Goal: Task Accomplishment & Management: Manage account settings

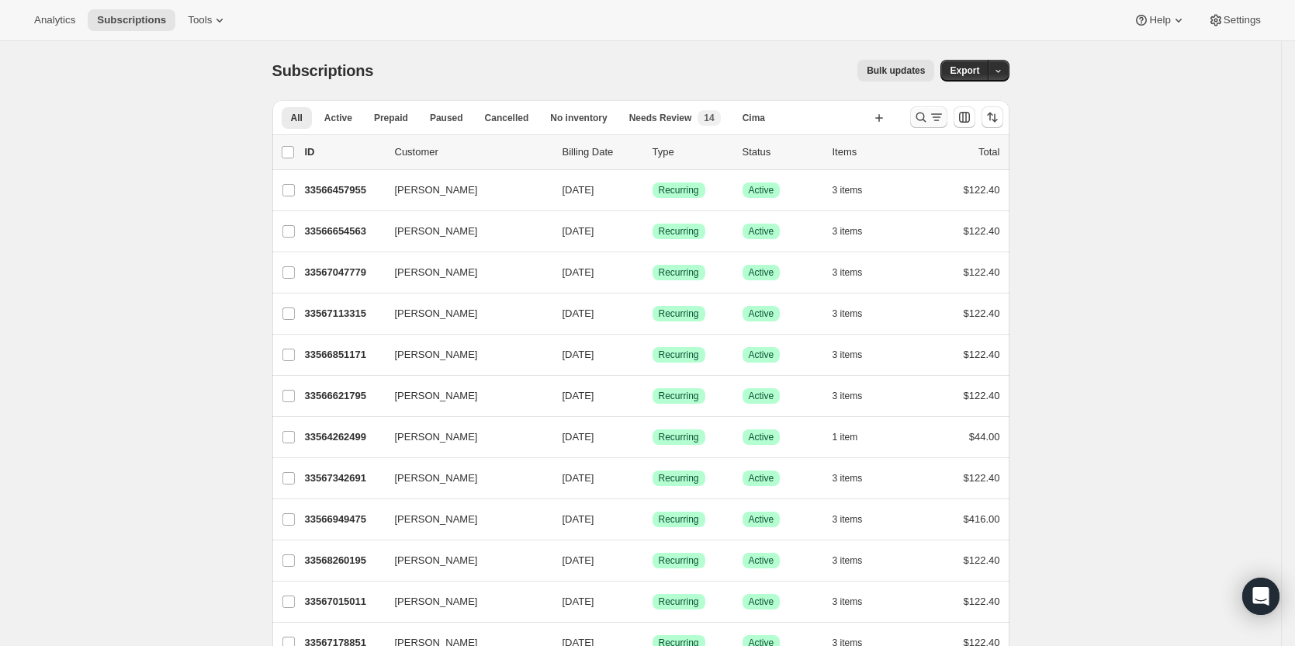
click at [940, 118] on icon "Search and filter results" at bounding box center [937, 117] width 16 height 16
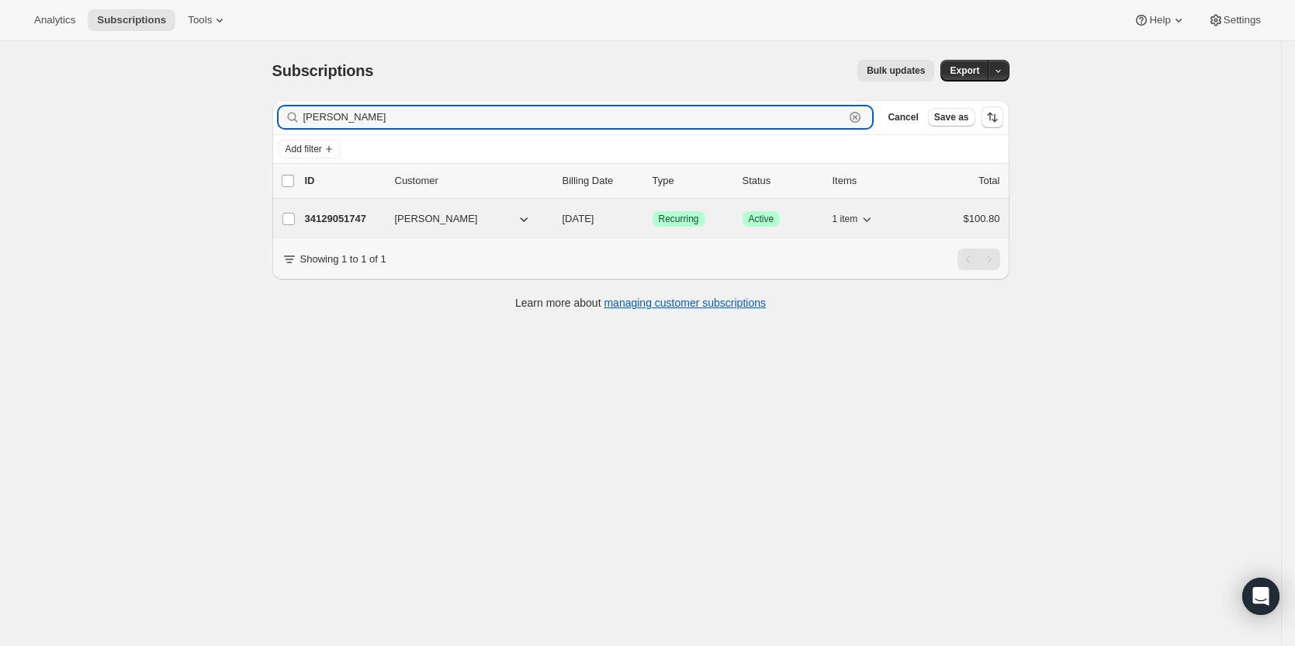
type input "[PERSON_NAME]"
click at [348, 220] on p "34129051747" at bounding box center [344, 219] width 78 height 16
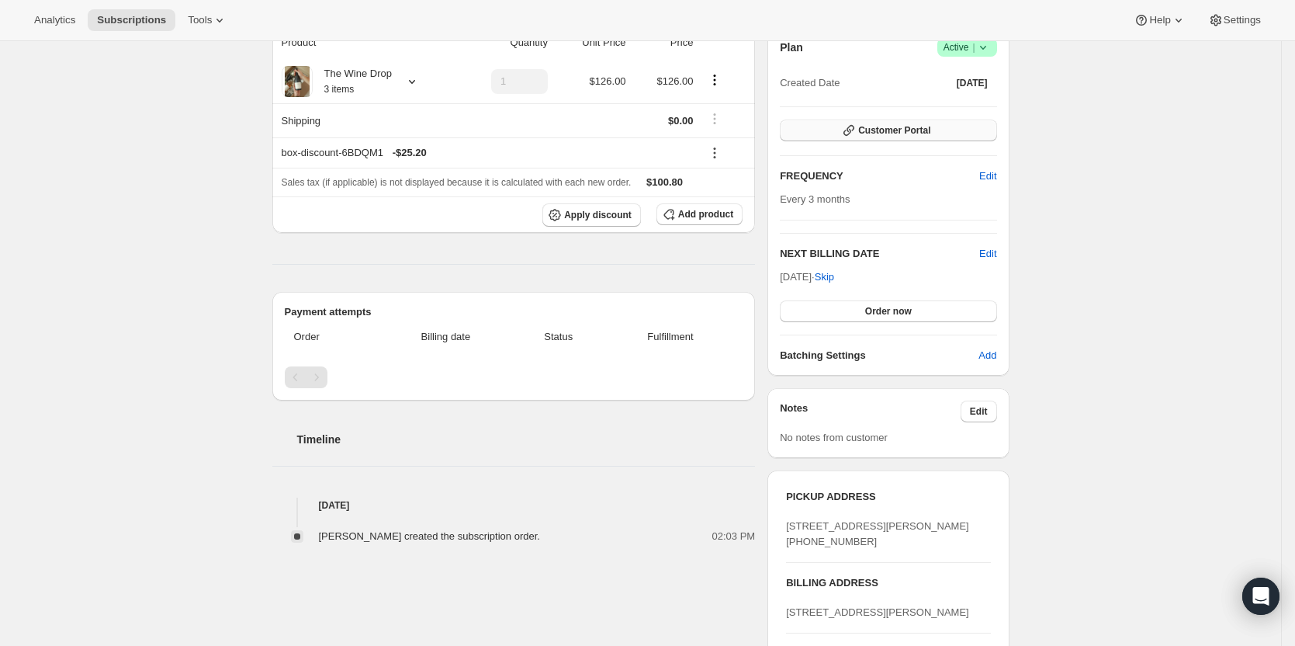
scroll to position [126, 0]
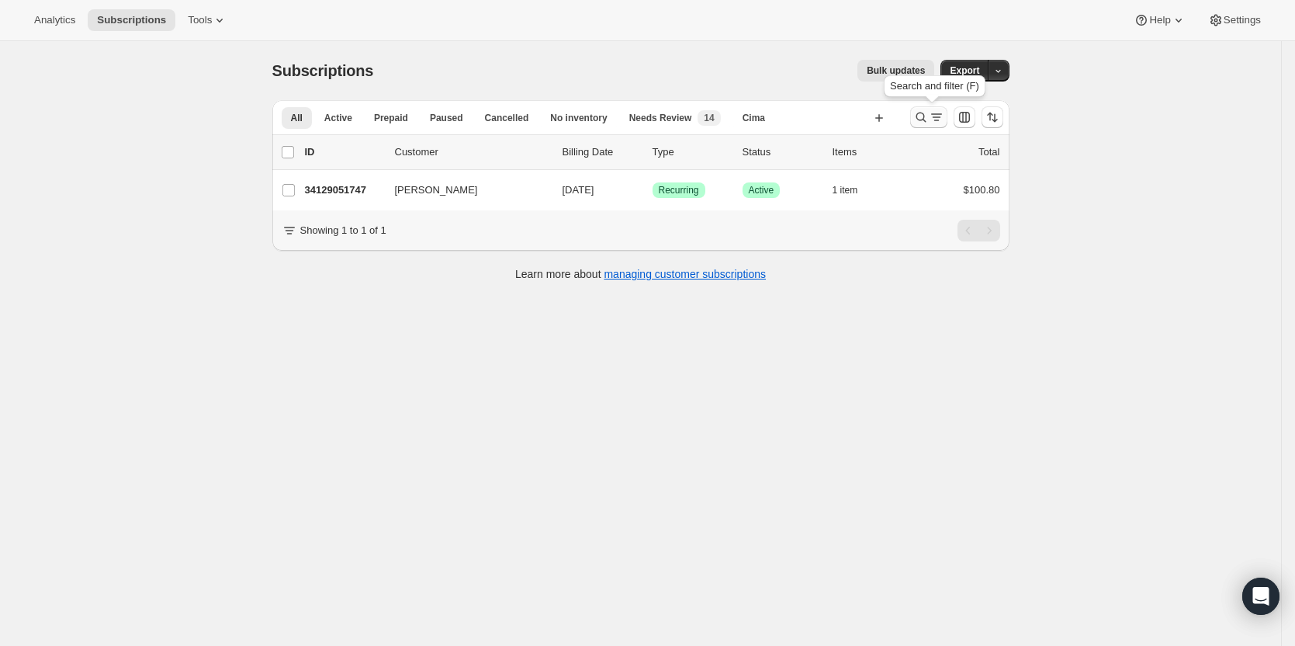
click at [926, 120] on icon "Search and filter results" at bounding box center [921, 118] width 10 height 10
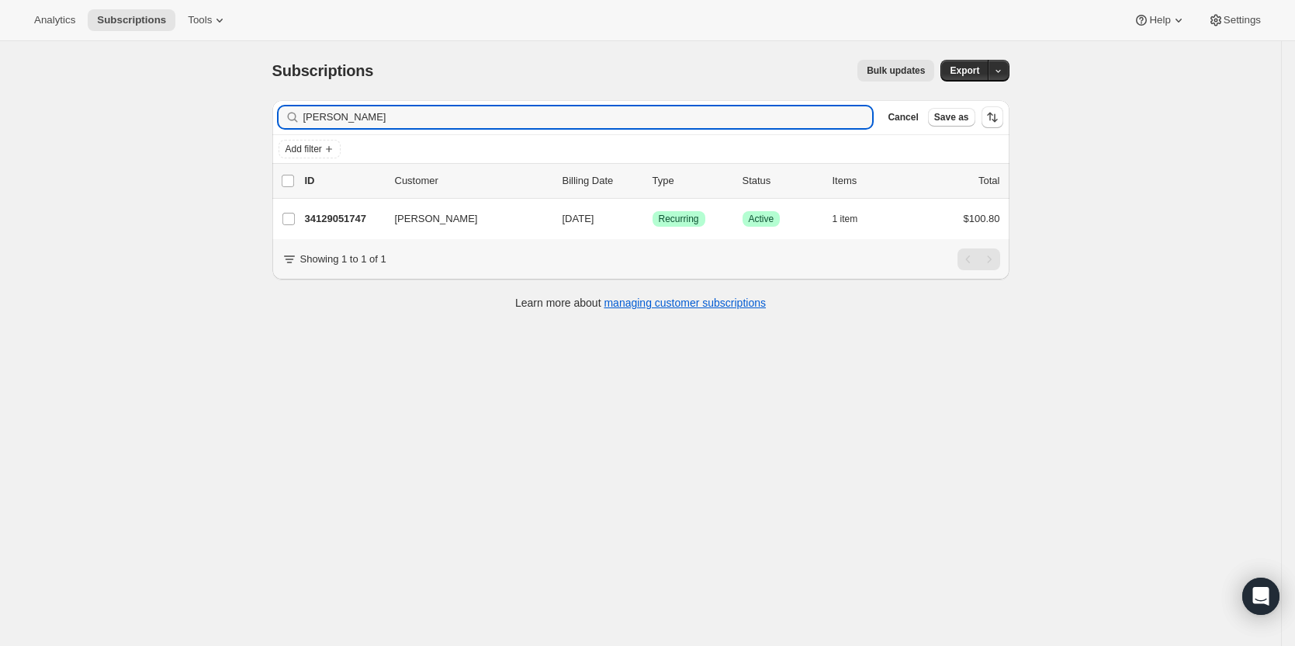
drag, startPoint x: 413, startPoint y: 124, endPoint x: 113, endPoint y: 127, distance: 299.6
click at [113, 127] on div "Subscriptions. This page is ready Subscriptions Bulk updates More actions Bulk …" at bounding box center [640, 364] width 1281 height 646
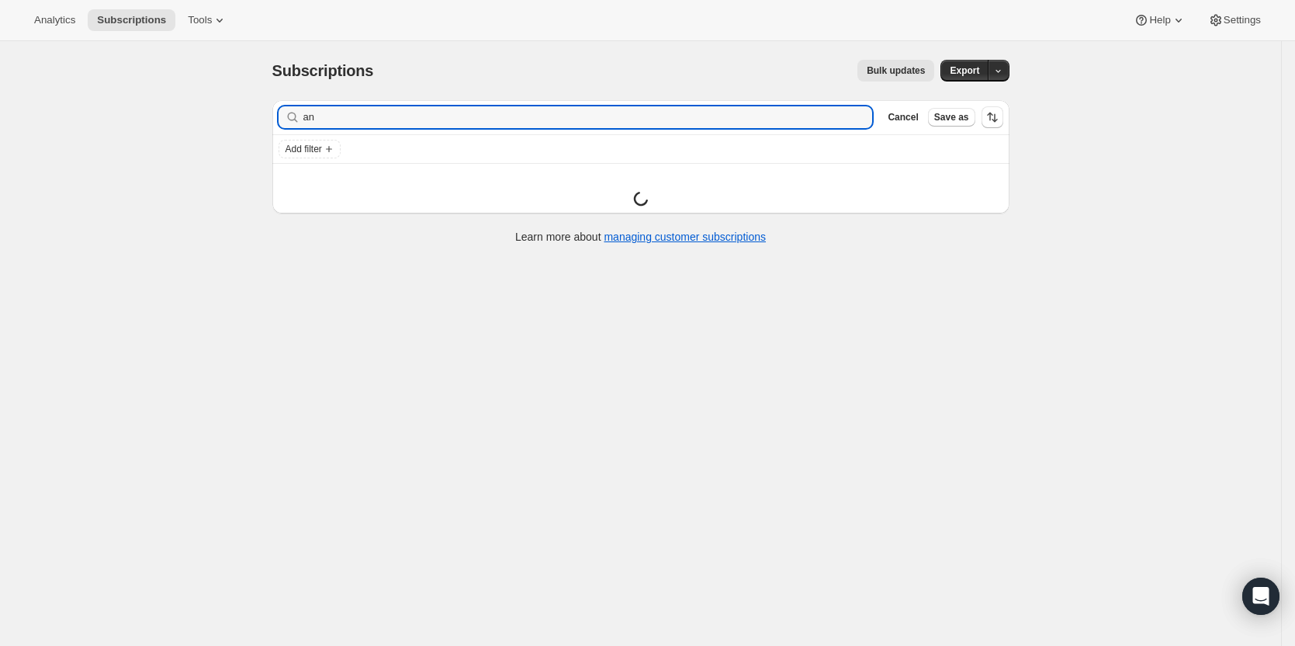
type input "a"
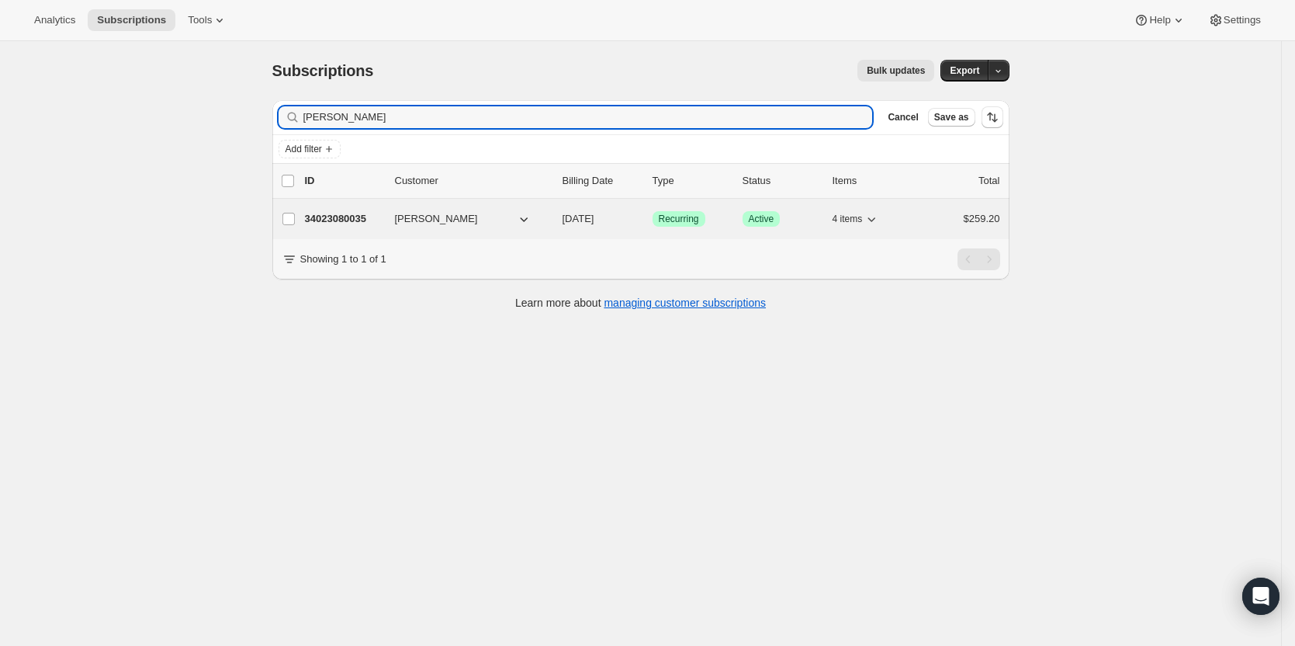
type input "[PERSON_NAME]"
click at [324, 223] on p "34023080035" at bounding box center [344, 219] width 78 height 16
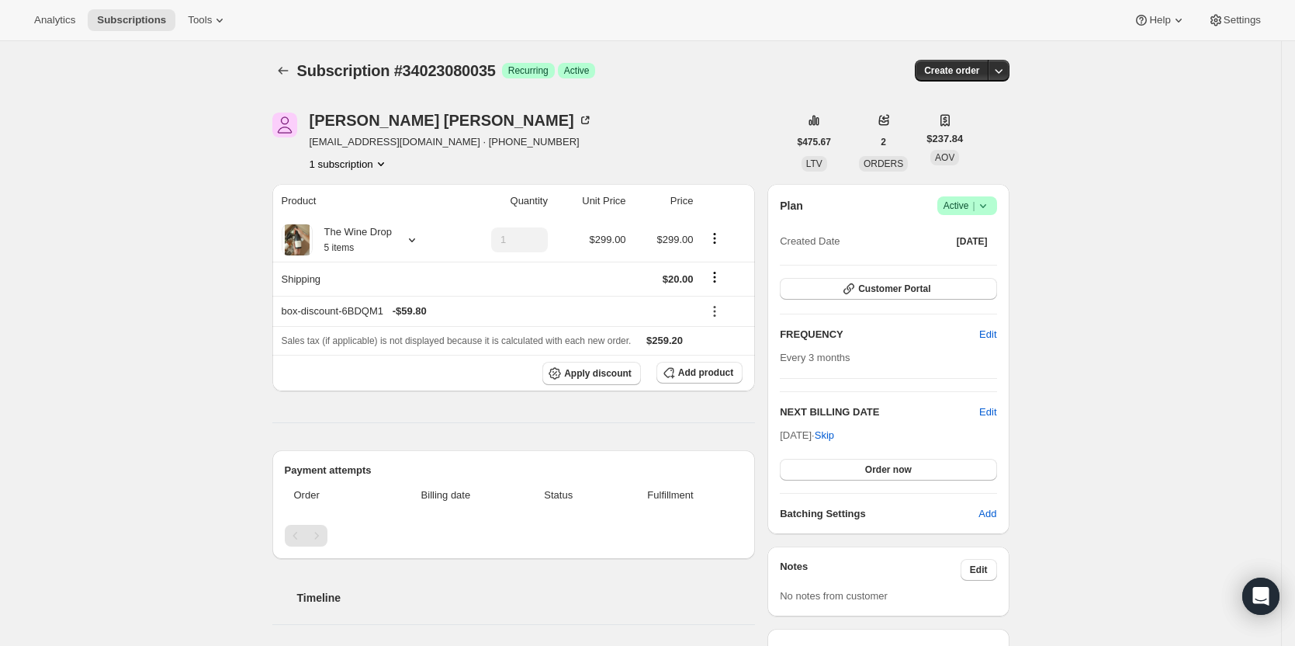
click at [885, 126] on icon at bounding box center [884, 121] width 16 height 16
click at [882, 142] on span "2" at bounding box center [883, 142] width 5 height 12
drag, startPoint x: 1248, startPoint y: 141, endPoint x: 980, endPoint y: 158, distance: 268.2
click at [1239, 141] on div "Subscription #34023080035. This page is ready Subscription #34023080035 Success…" at bounding box center [640, 609] width 1281 height 1136
click at [889, 168] on span "ORDERS" at bounding box center [884, 163] width 40 height 11
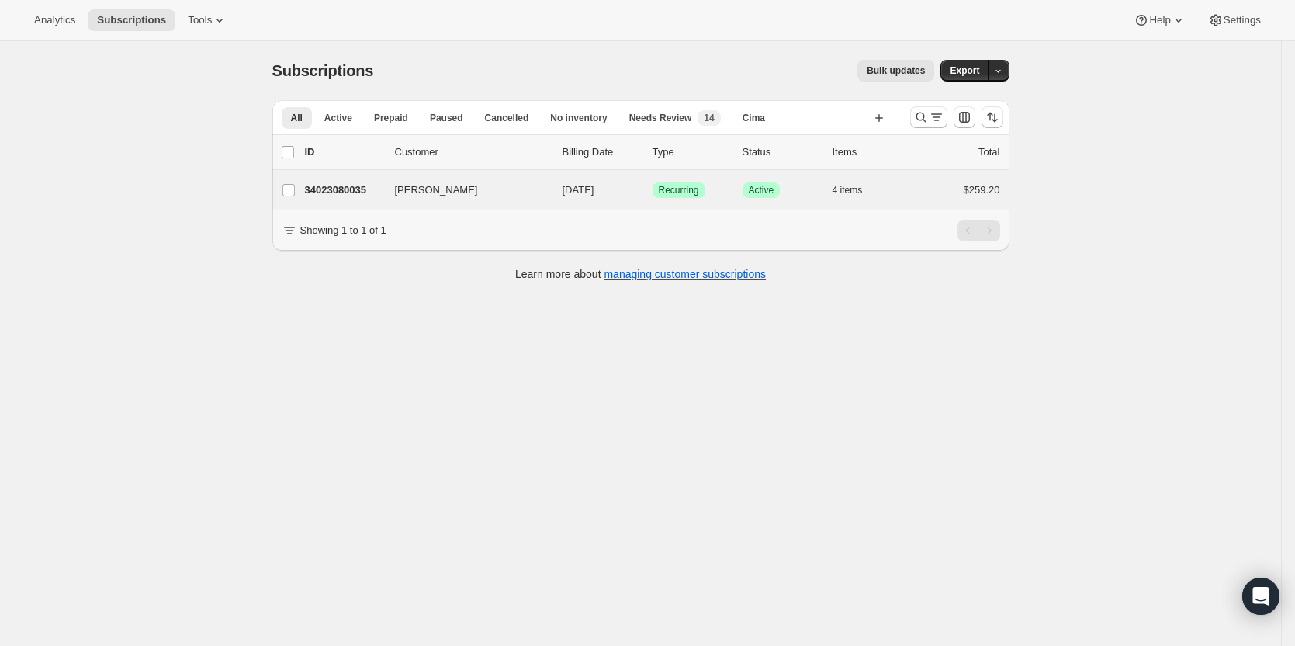
click at [342, 201] on div "[PERSON_NAME] 34023080035 [PERSON_NAME] [DATE] Success Recurring Success Active…" at bounding box center [640, 190] width 737 height 40
click at [340, 192] on p "34023080035" at bounding box center [344, 190] width 78 height 16
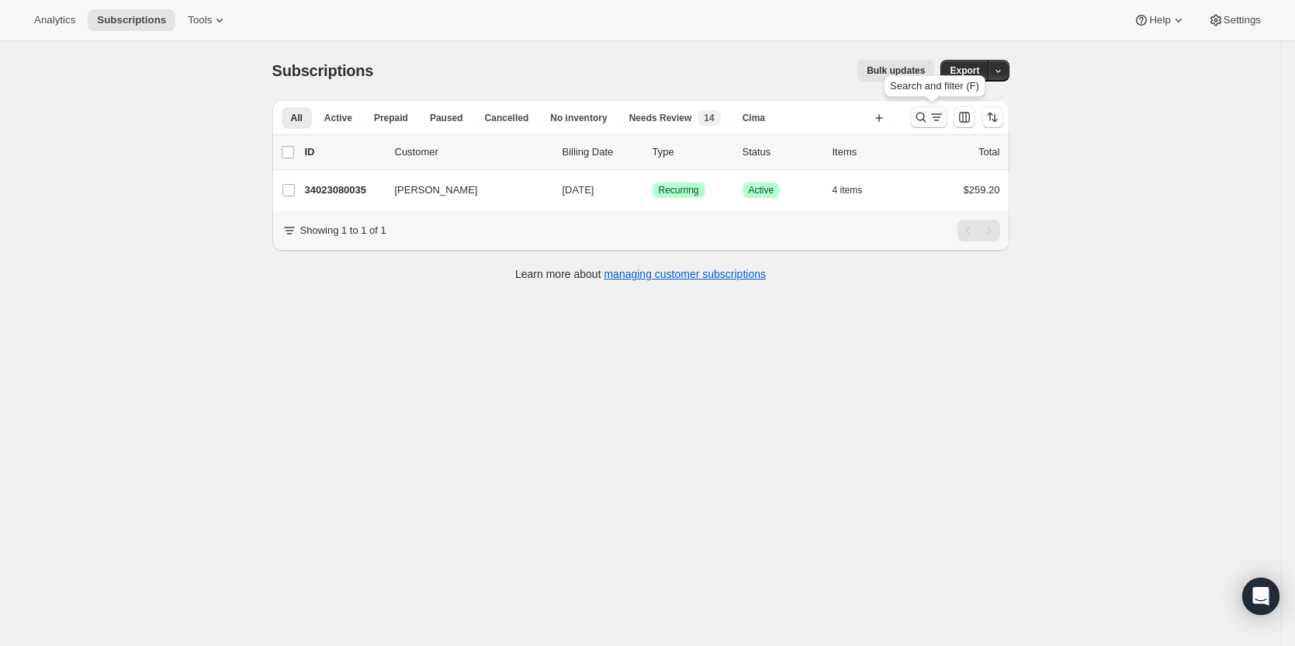
click at [923, 119] on icon "Search and filter results" at bounding box center [921, 117] width 16 height 16
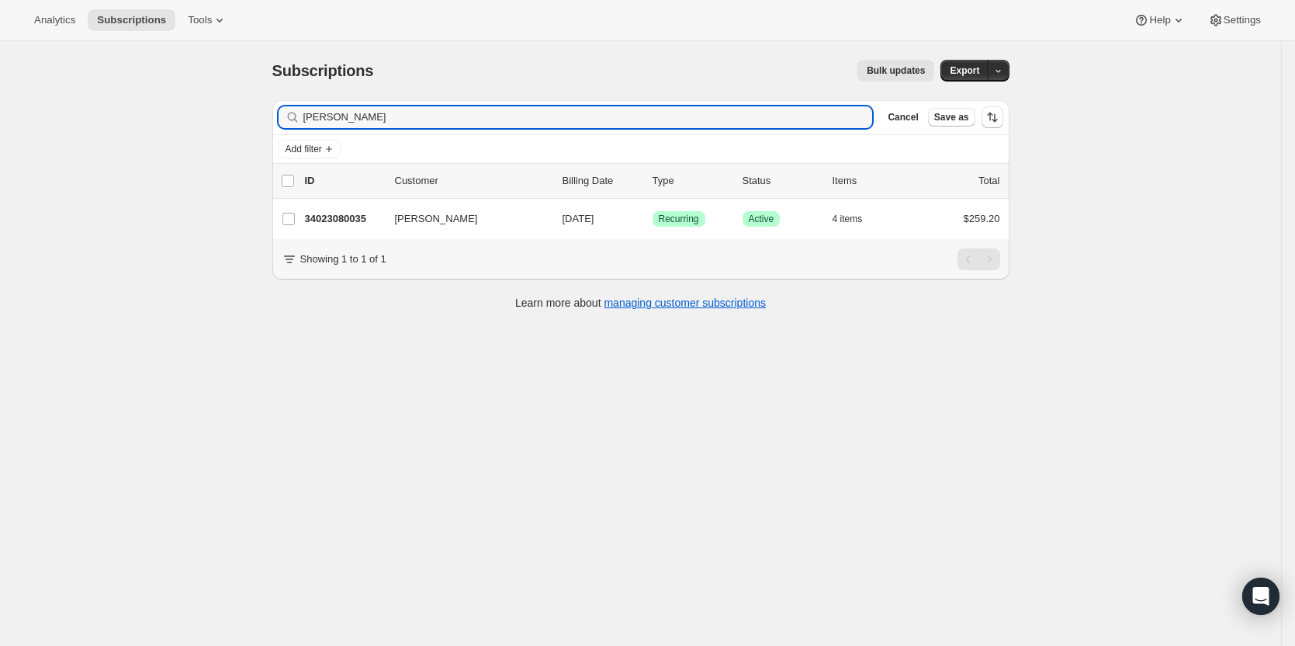
drag, startPoint x: 462, startPoint y: 121, endPoint x: 274, endPoint y: 128, distance: 187.9
click at [274, 128] on div "Filter subscribers hust Clear Cancel Save as Add filter 0 selected Update next …" at bounding box center [635, 207] width 750 height 238
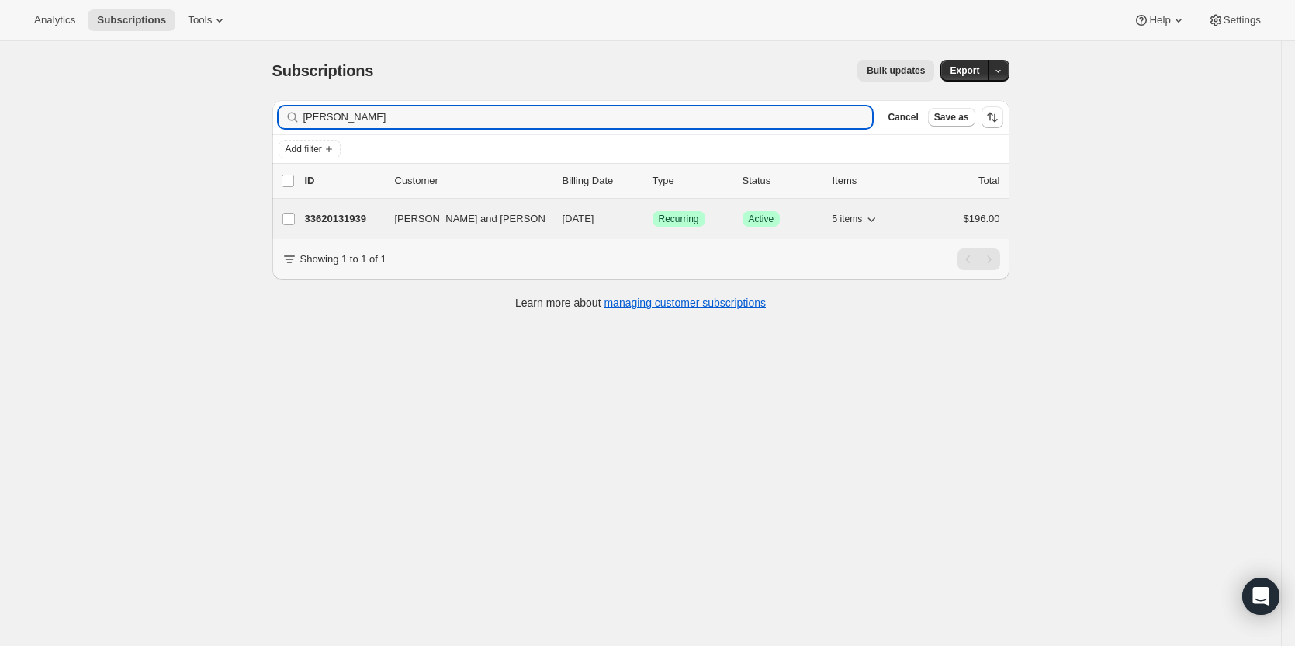
type input "Gary Aiello"
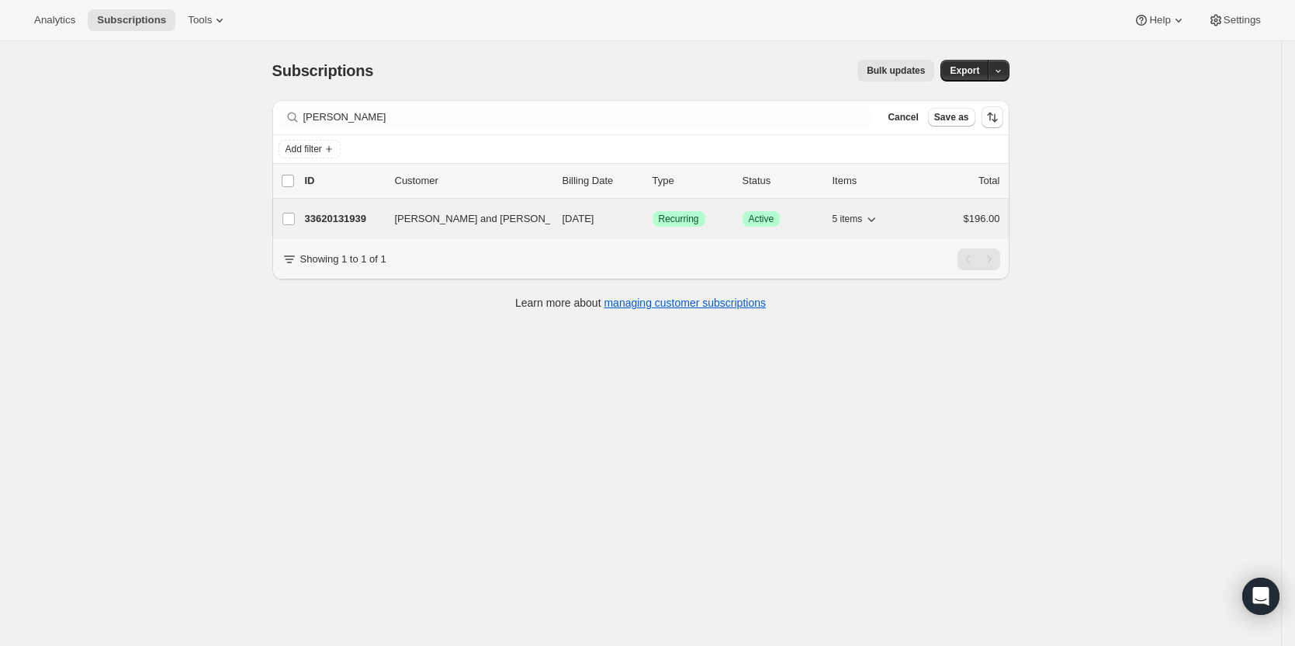
click at [351, 221] on p "33620131939" at bounding box center [344, 219] width 78 height 16
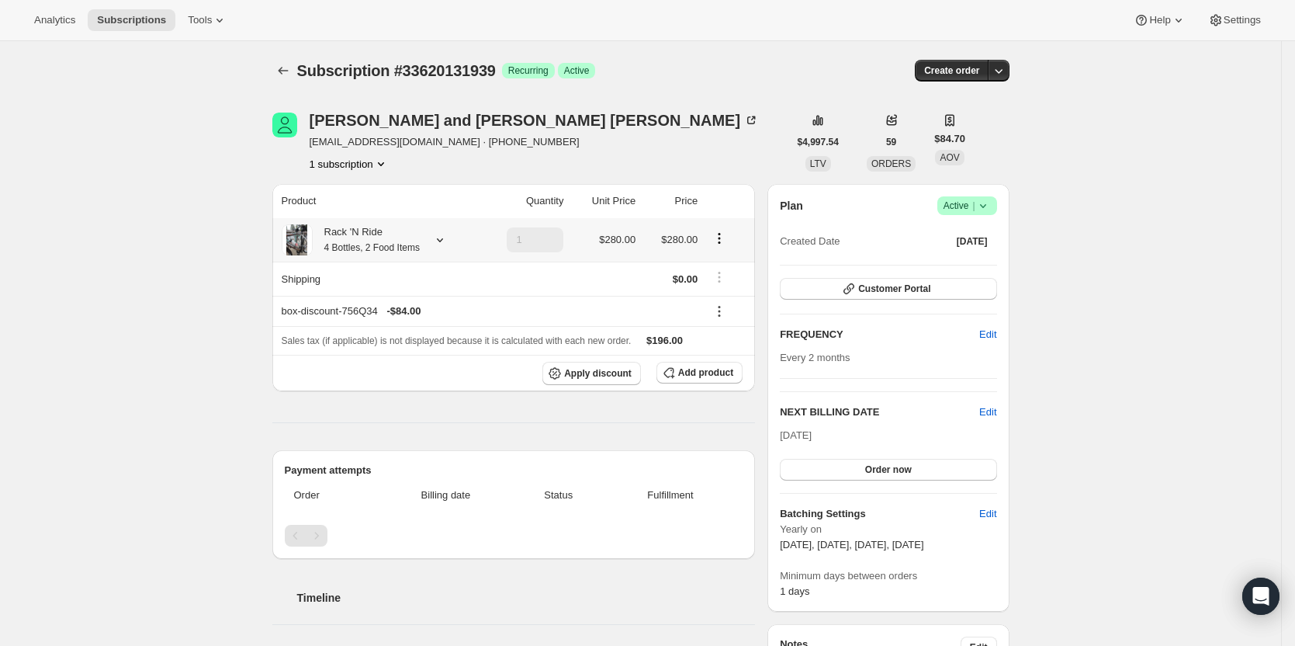
click at [443, 240] on icon at bounding box center [440, 240] width 16 height 16
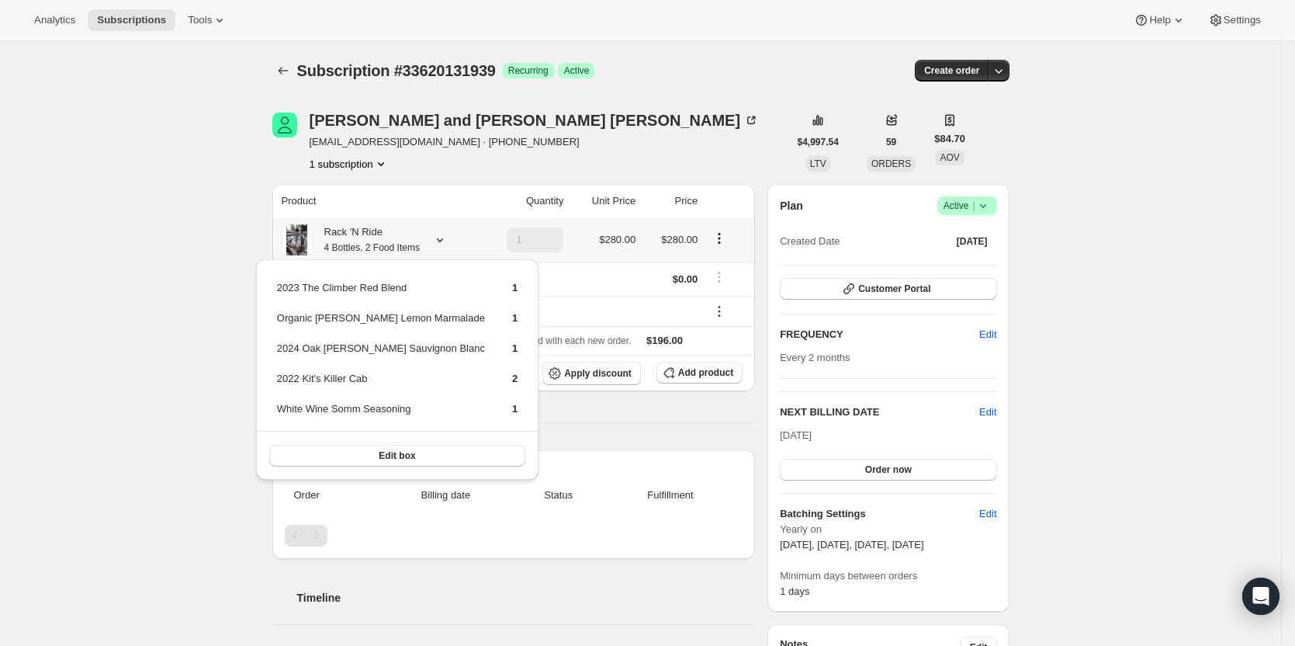
click at [386, 453] on button "Edit box" at bounding box center [397, 456] width 256 height 22
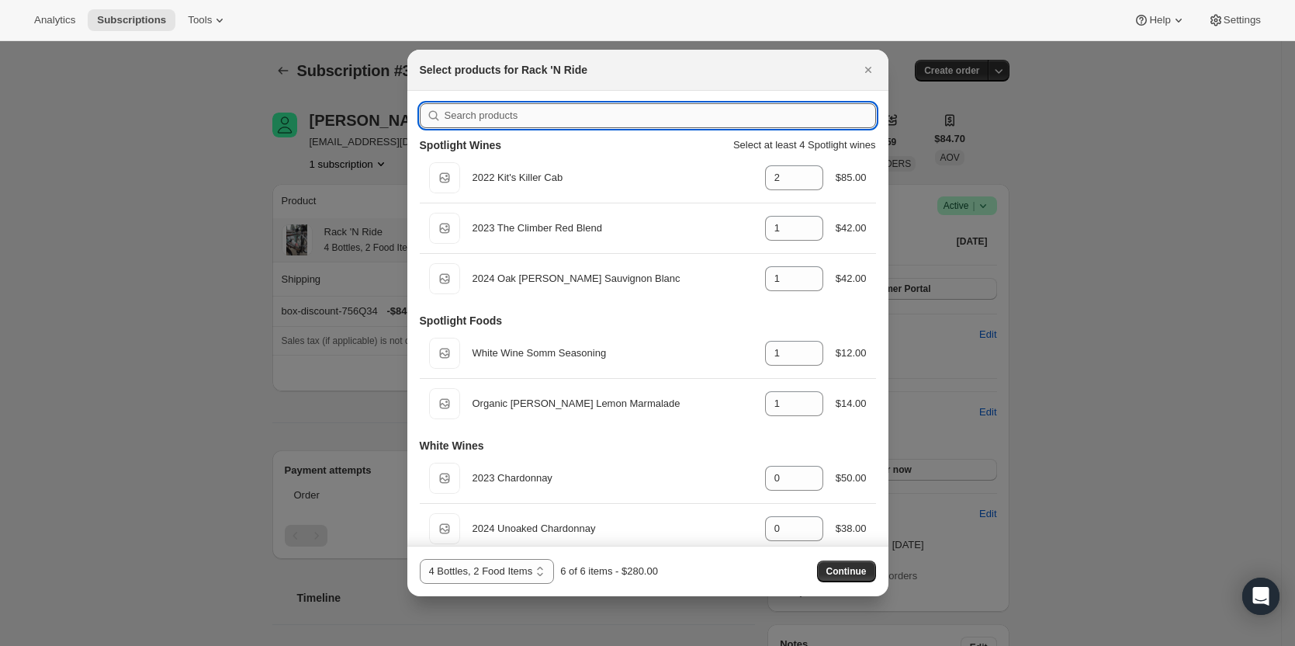
click at [619, 116] on input ":r9u:" at bounding box center [660, 115] width 431 height 25
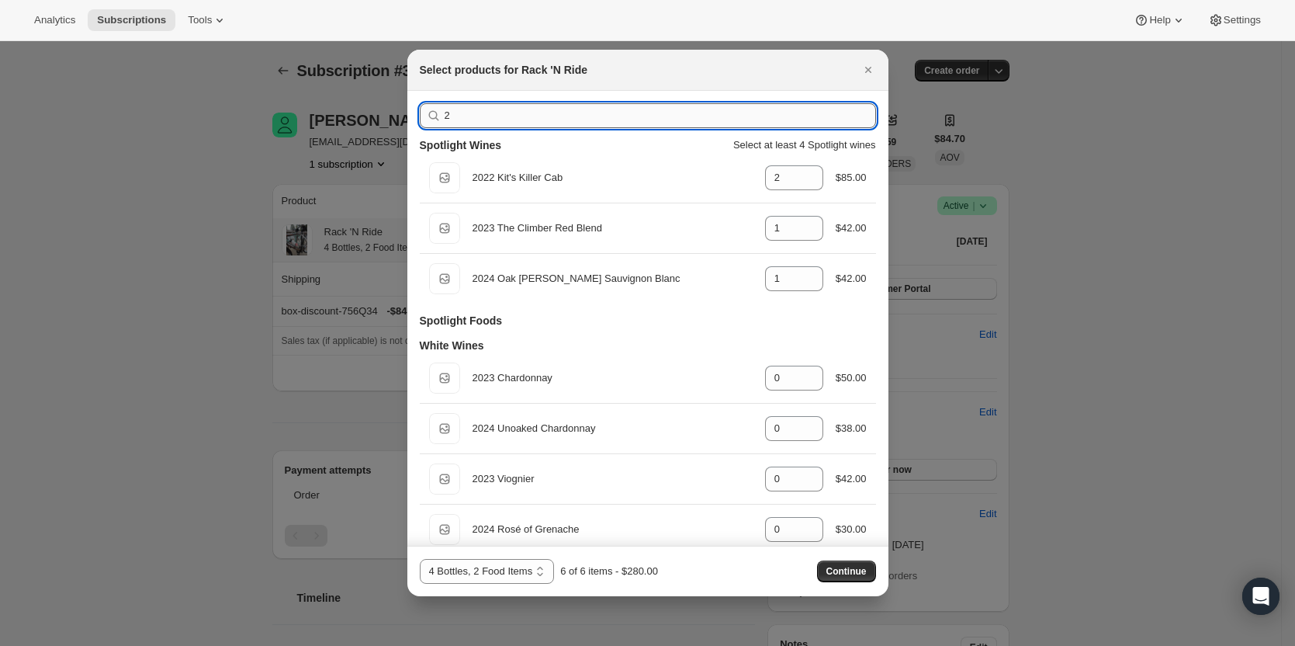
type input "24"
type input "1"
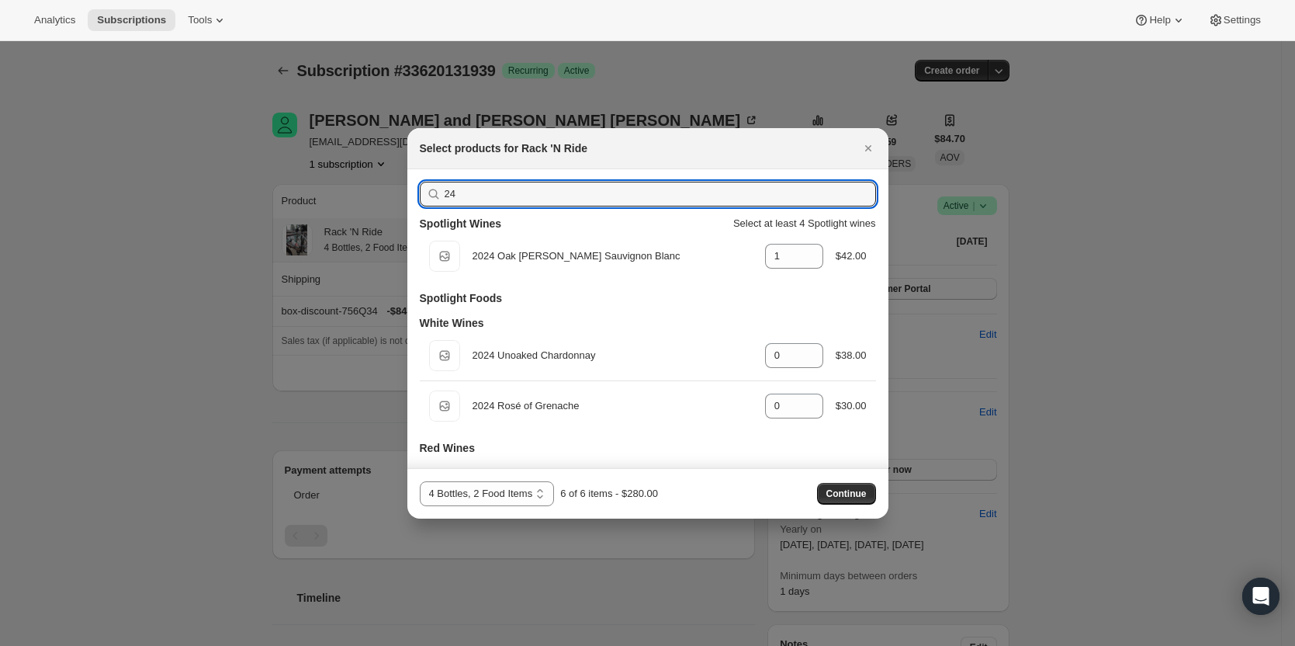
drag, startPoint x: 685, startPoint y: 194, endPoint x: 286, endPoint y: 206, distance: 399.8
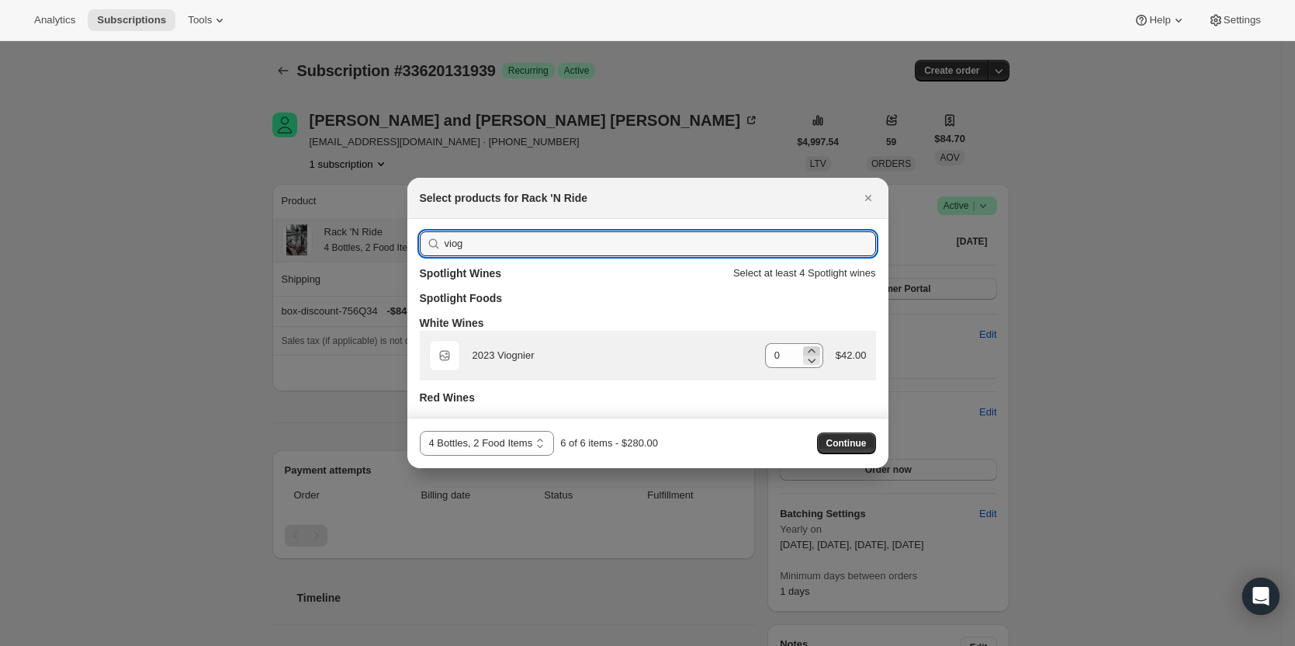
type input "viog"
click at [809, 352] on icon ":r9u:" at bounding box center [812, 351] width 16 height 16
type input "1"
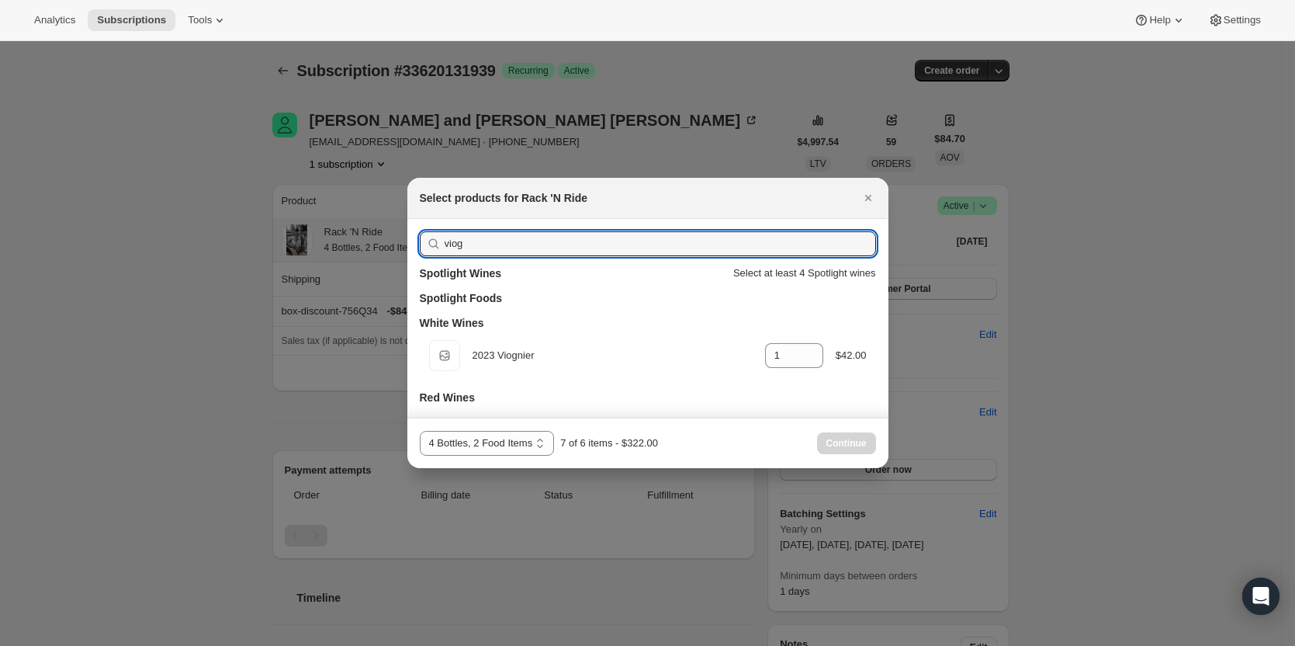
drag, startPoint x: 722, startPoint y: 243, endPoint x: 422, endPoint y: 248, distance: 300.4
click at [422, 248] on div "viog" at bounding box center [648, 243] width 456 height 25
type input "r"
type input "0"
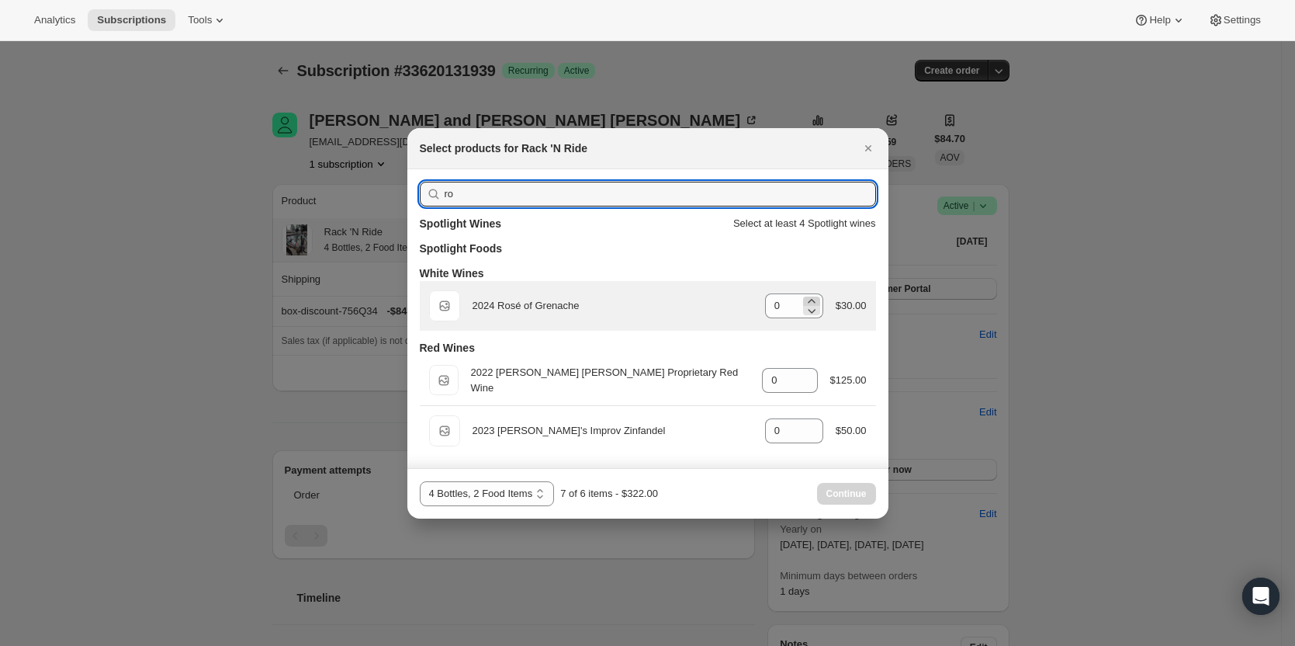
type input "ro"
click at [816, 298] on icon ":r9u:" at bounding box center [812, 301] width 16 height 16
type input "1"
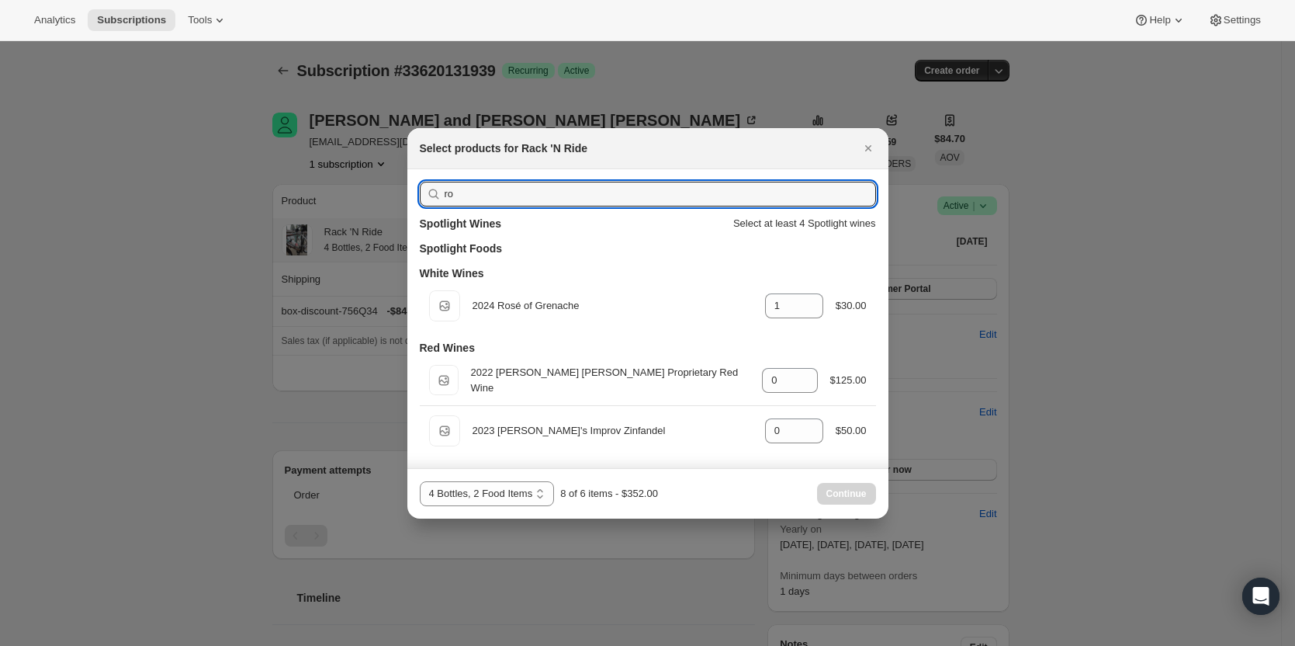
drag, startPoint x: 703, startPoint y: 194, endPoint x: 292, endPoint y: 210, distance: 411.6
type input "r"
type input "0"
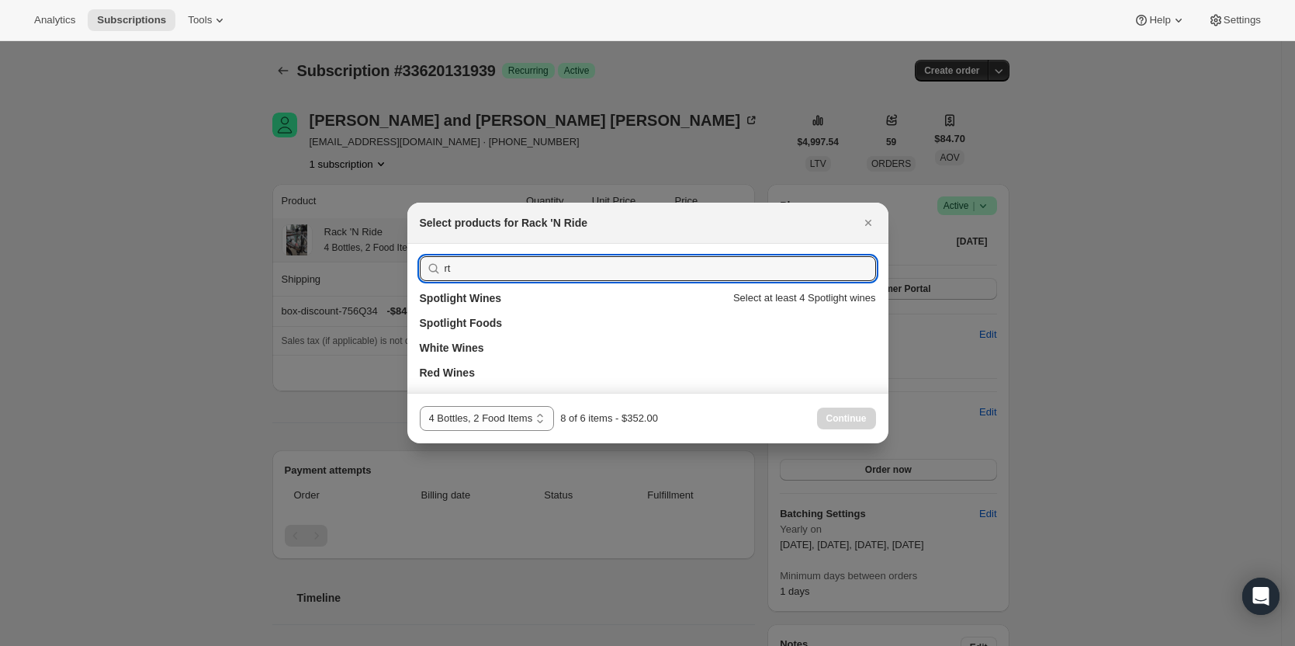
type input "r"
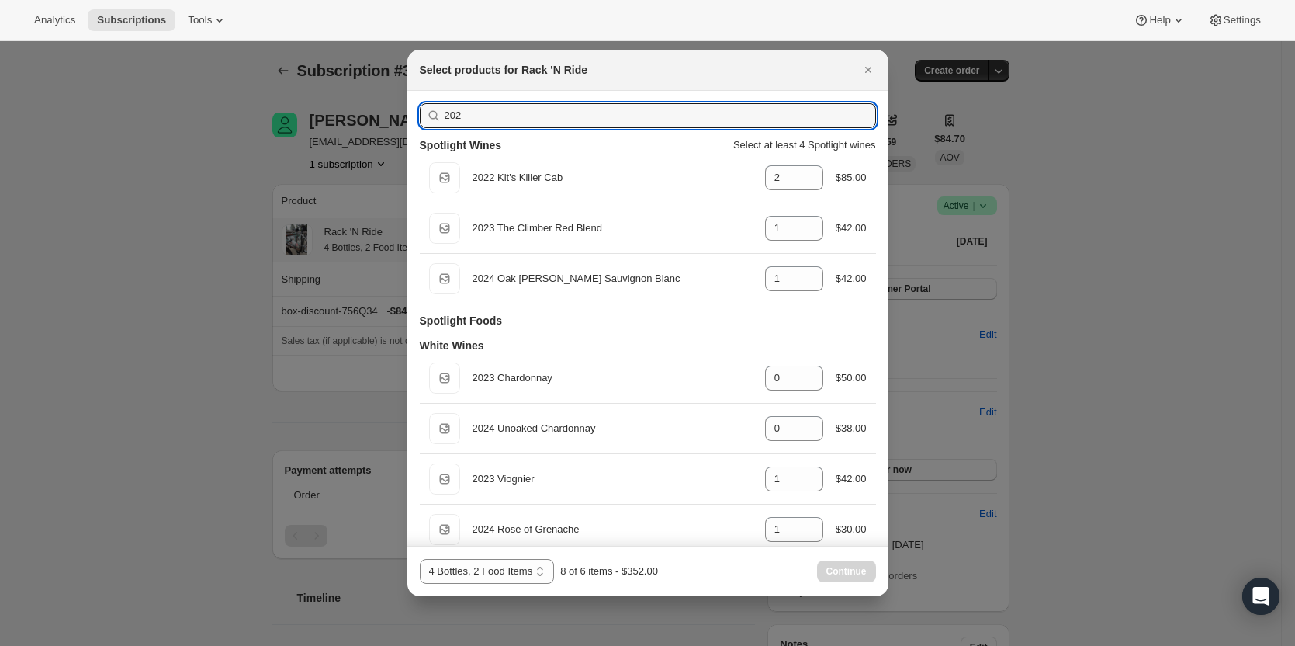
type input "2023"
type input "1"
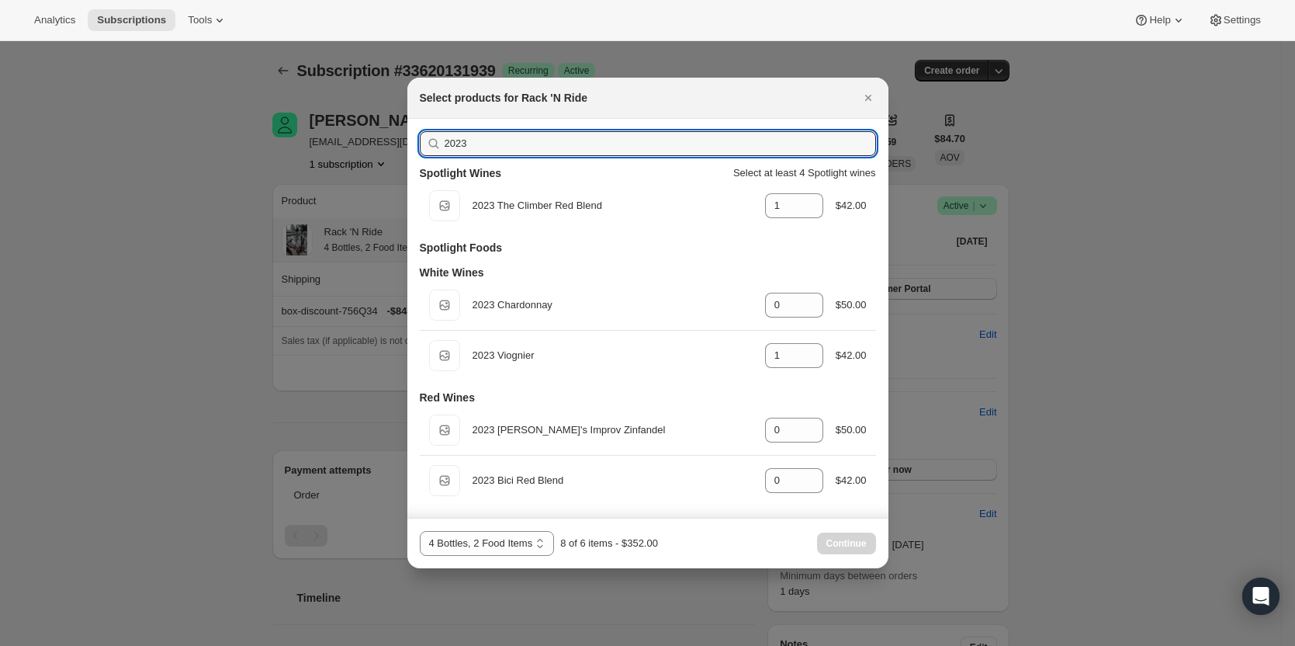
type input "2023"
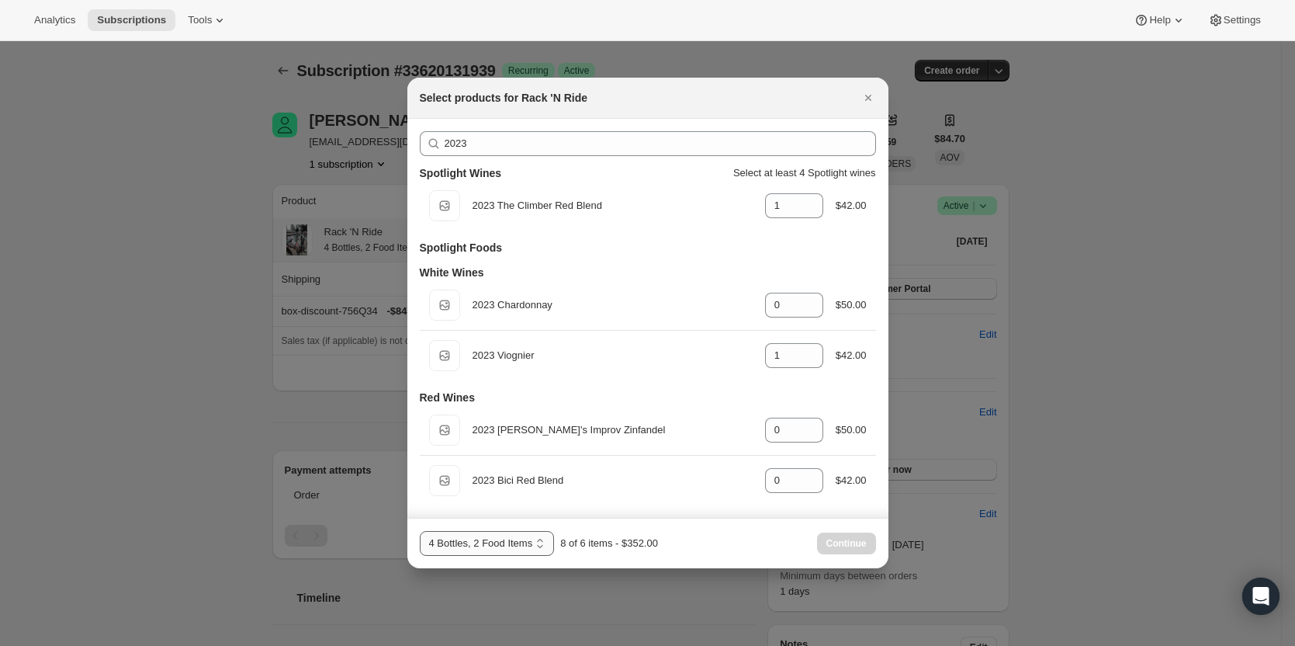
click at [528, 541] on select "4 Bottles, 2 Food Items 4 Bottles (Red), 2 Food Items 4 Bottles (White), 2 Food…" at bounding box center [487, 543] width 135 height 25
